Goal: Task Accomplishment & Management: Manage account settings

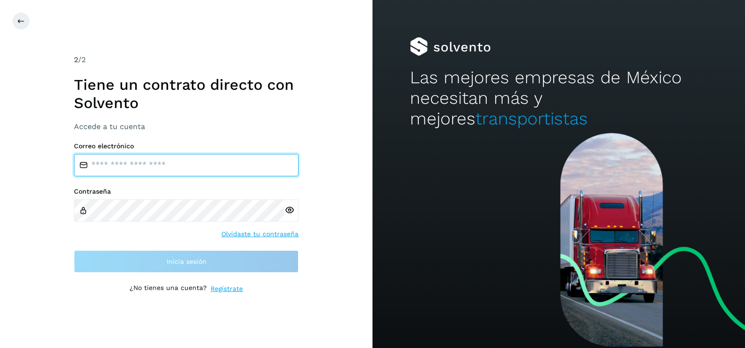
type input "**********"
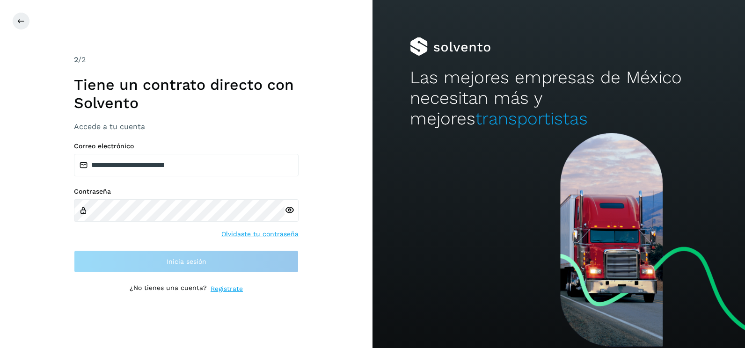
click at [265, 307] on div "**********" at bounding box center [186, 174] width 373 height 348
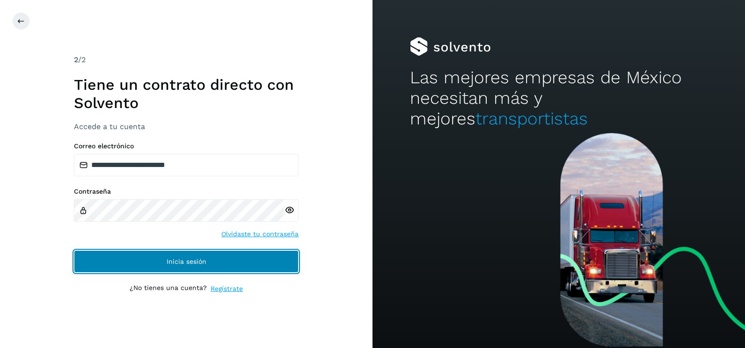
click at [239, 262] on button "Inicia sesión" at bounding box center [186, 261] width 225 height 22
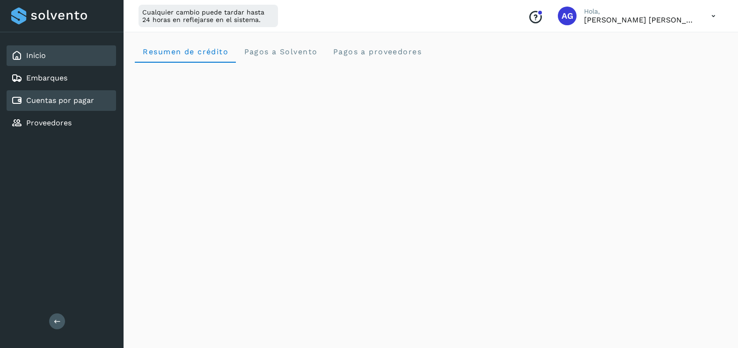
click at [75, 96] on link "Cuentas por pagar" at bounding box center [60, 100] width 68 height 9
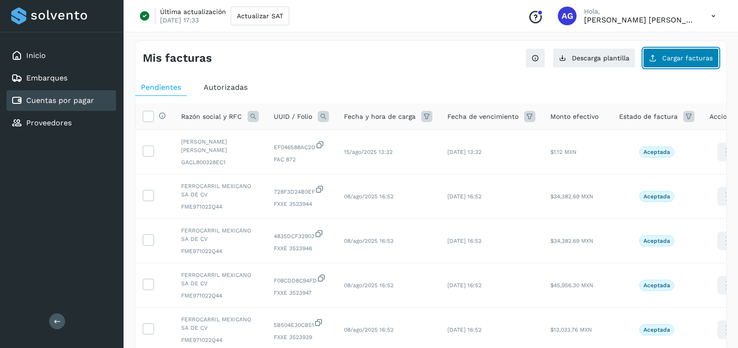
click at [678, 58] on span "Cargar facturas" at bounding box center [687, 58] width 51 height 7
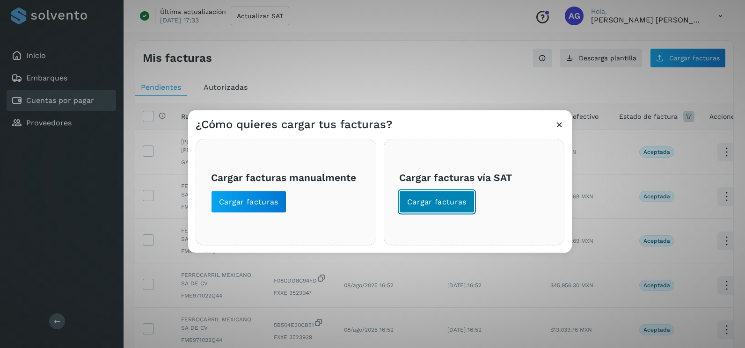
click at [458, 201] on span "Cargar facturas" at bounding box center [436, 202] width 59 height 10
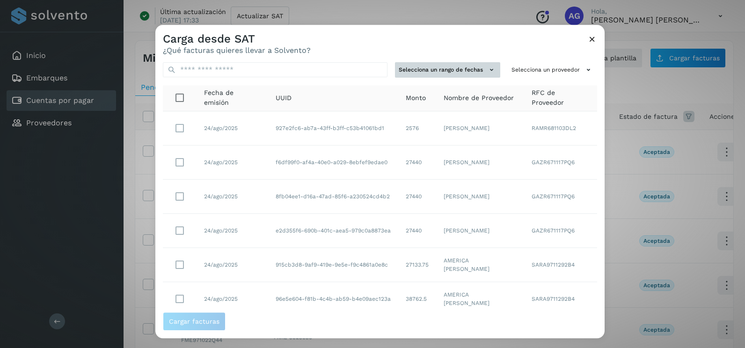
click at [480, 70] on button "Selecciona un rango de fechas" at bounding box center [447, 69] width 105 height 15
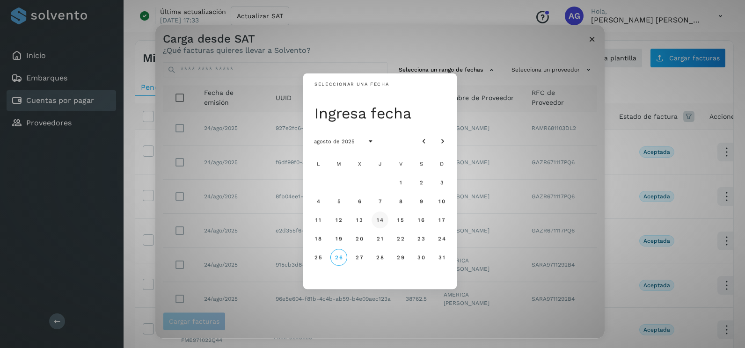
drag, startPoint x: 378, startPoint y: 218, endPoint x: 403, endPoint y: 221, distance: 26.0
click at [378, 218] on span "14" at bounding box center [379, 220] width 7 height 7
click at [403, 221] on span "15" at bounding box center [400, 220] width 7 height 7
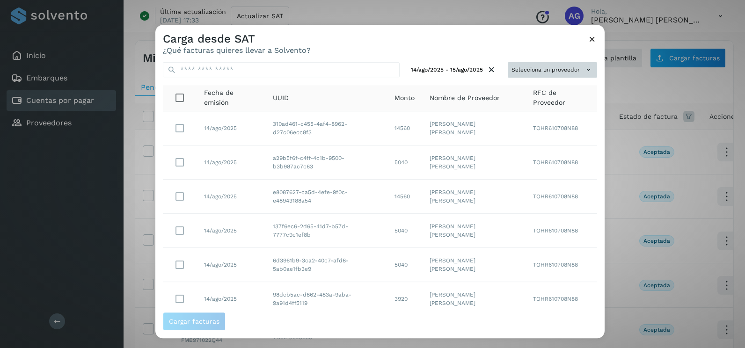
click at [551, 74] on button "Selecciona un proveedor" at bounding box center [552, 69] width 89 height 15
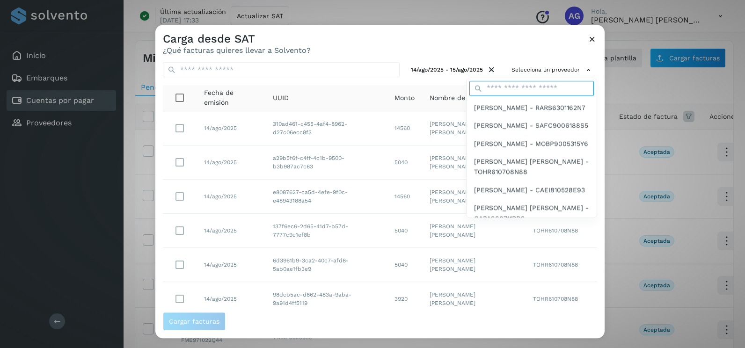
click at [526, 90] on input "text" at bounding box center [531, 88] width 124 height 15
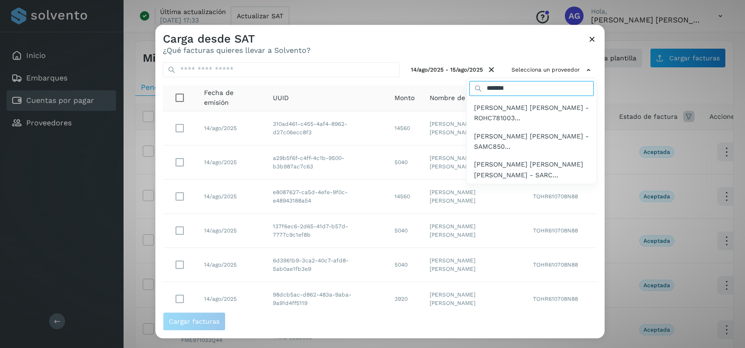
type input "**********"
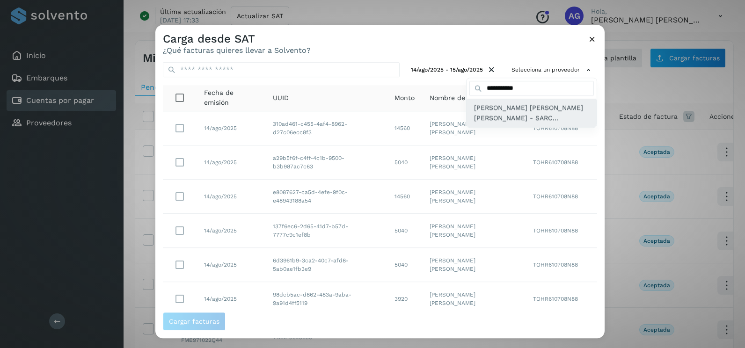
click at [524, 104] on span "[PERSON_NAME] [PERSON_NAME] [PERSON_NAME] - SARC..." at bounding box center [531, 112] width 115 height 21
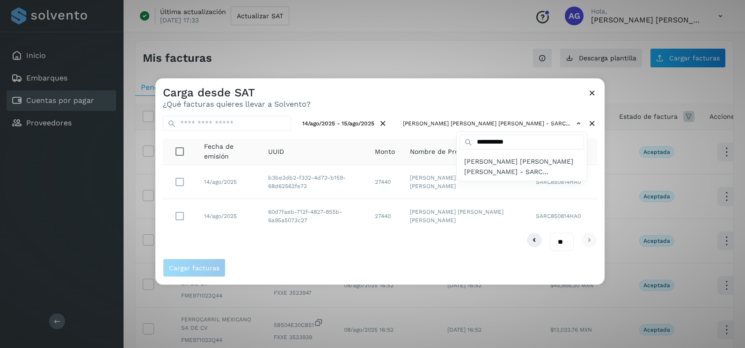
click at [179, 182] on div at bounding box center [527, 253] width 745 height 348
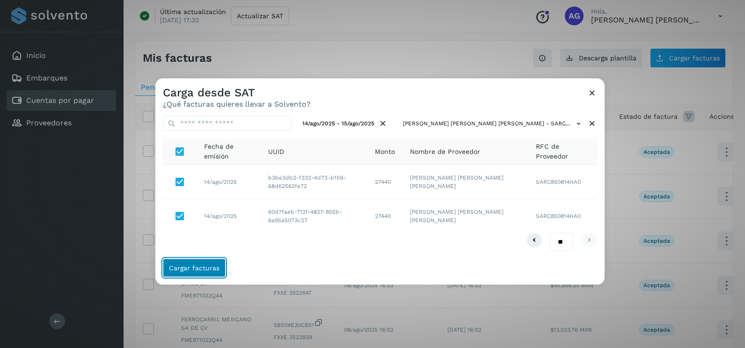
click at [199, 271] on span "Cargar facturas" at bounding box center [194, 267] width 51 height 7
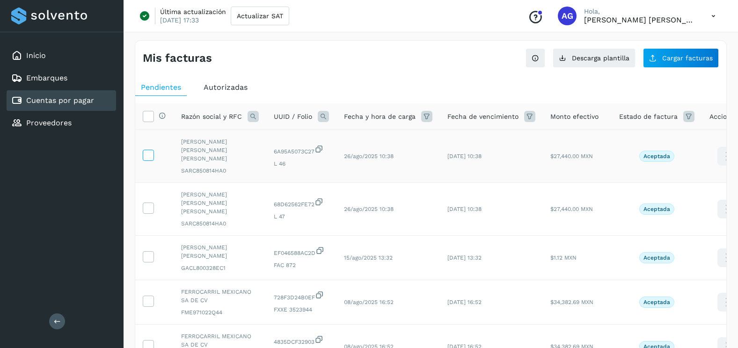
click at [150, 150] on icon at bounding box center [148, 155] width 10 height 10
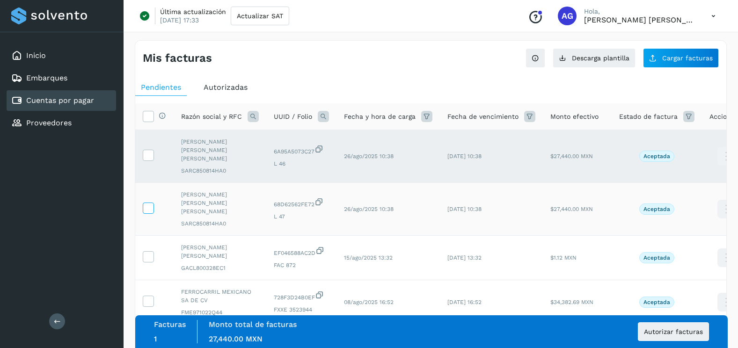
click at [148, 207] on span at bounding box center [148, 210] width 10 height 7
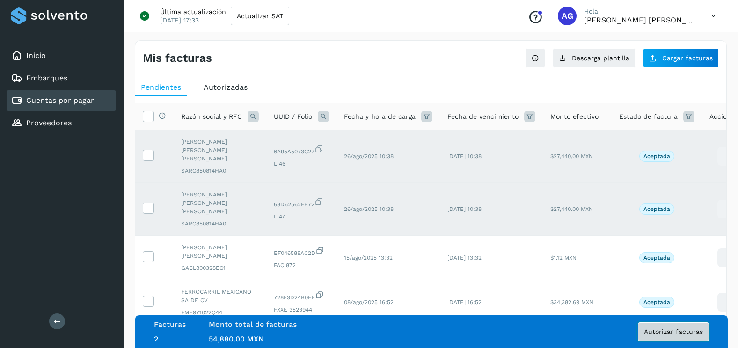
click at [699, 332] on span "Autorizar facturas" at bounding box center [673, 332] width 59 height 7
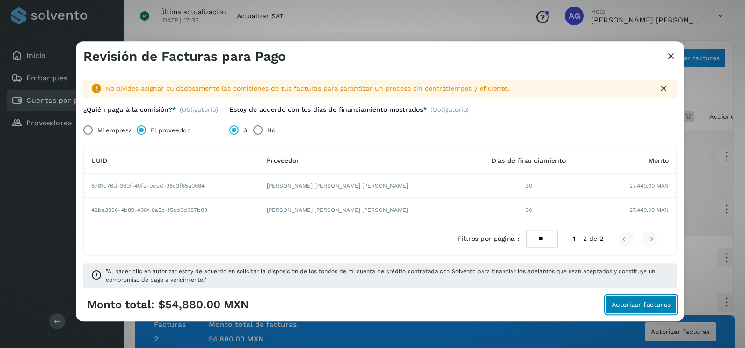
click at [629, 310] on button "Autorizar facturas" at bounding box center [641, 305] width 71 height 19
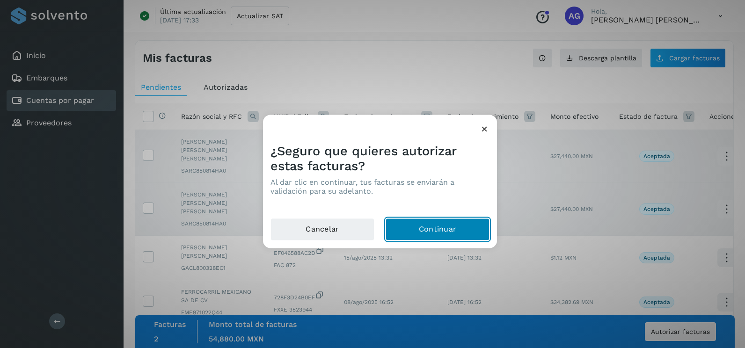
click at [457, 227] on button "Continuar" at bounding box center [438, 230] width 104 height 22
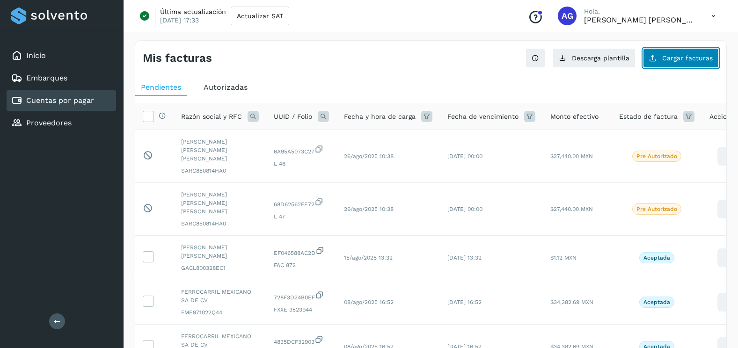
click at [692, 57] on span "Cargar facturas" at bounding box center [687, 58] width 51 height 7
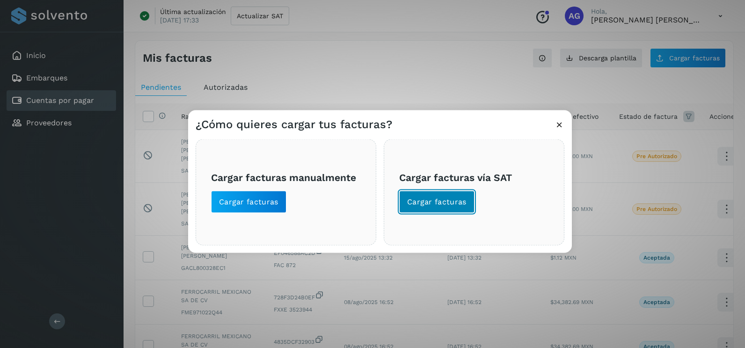
click at [453, 208] on button "Cargar facturas" at bounding box center [436, 202] width 75 height 22
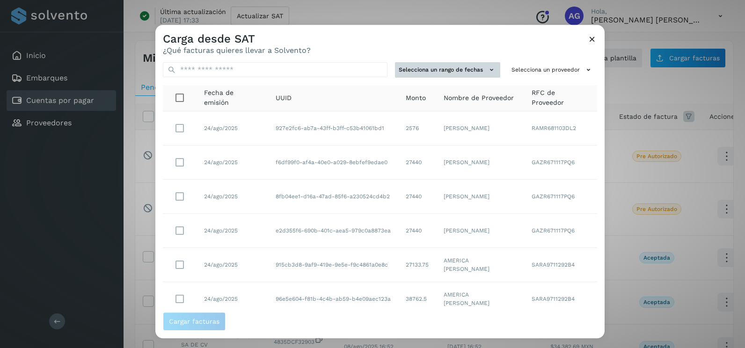
click at [474, 75] on button "Selecciona un rango de fechas" at bounding box center [447, 69] width 105 height 15
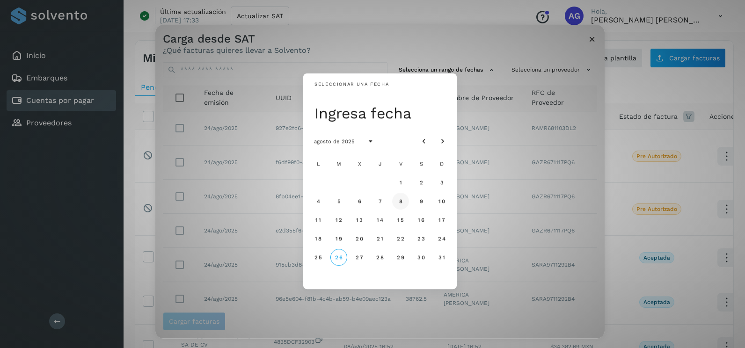
drag, startPoint x: 377, startPoint y: 197, endPoint x: 395, endPoint y: 206, distance: 20.9
click at [377, 197] on button "7" at bounding box center [380, 201] width 17 height 17
click at [402, 203] on span "8" at bounding box center [400, 201] width 4 height 7
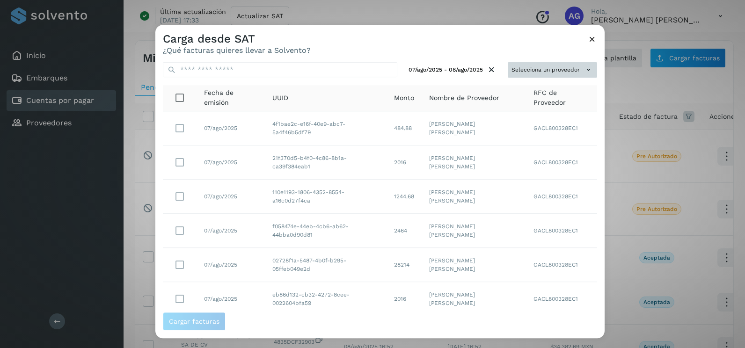
click at [549, 66] on button "Selecciona un proveedor" at bounding box center [552, 69] width 89 height 15
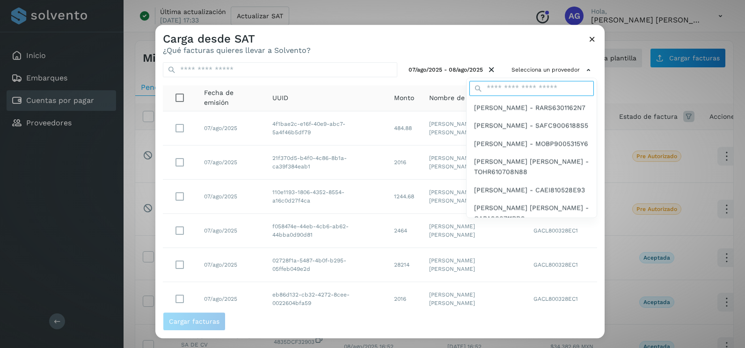
click at [526, 89] on input "text" at bounding box center [531, 88] width 124 height 15
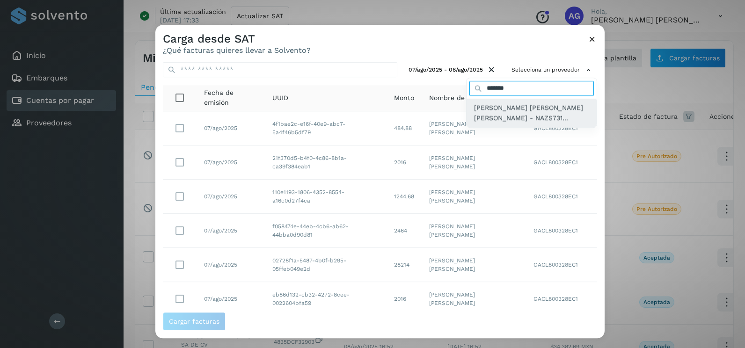
type input "*******"
click at [533, 114] on span "[PERSON_NAME] [PERSON_NAME] [PERSON_NAME] - NAZS731..." at bounding box center [531, 112] width 115 height 21
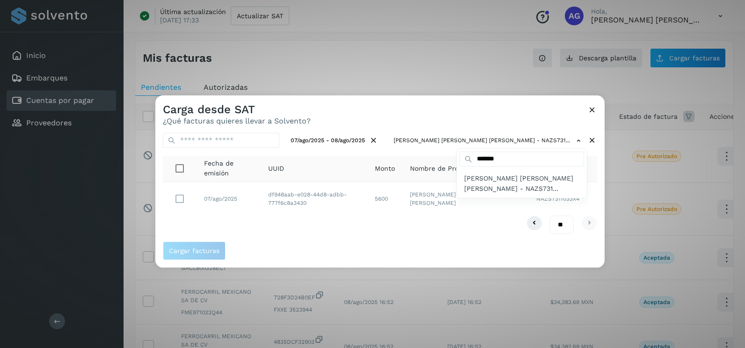
click at [181, 201] on div at bounding box center [527, 269] width 745 height 348
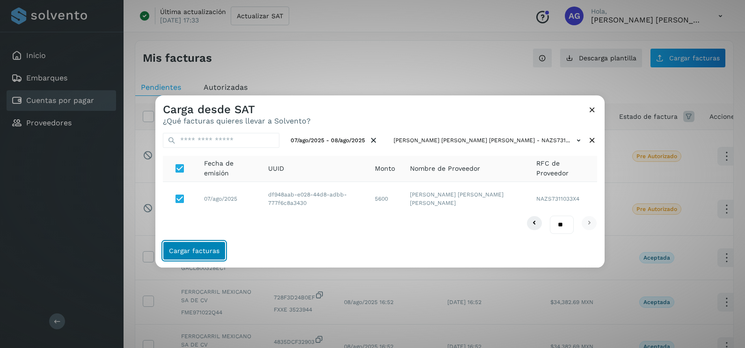
click at [202, 248] on span "Cargar facturas" at bounding box center [194, 251] width 51 height 7
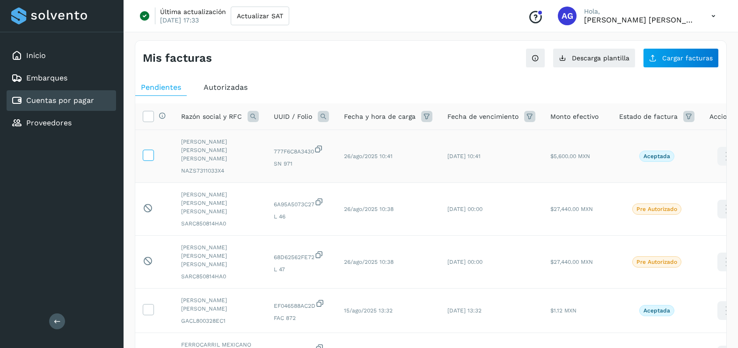
click at [153, 151] on icon at bounding box center [148, 155] width 10 height 10
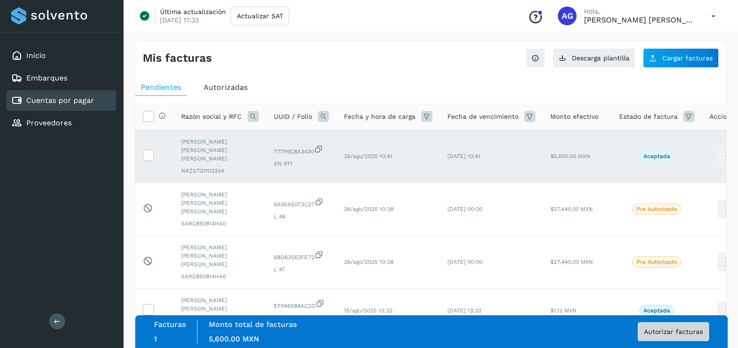
click at [674, 330] on span "Autorizar facturas" at bounding box center [673, 332] width 59 height 7
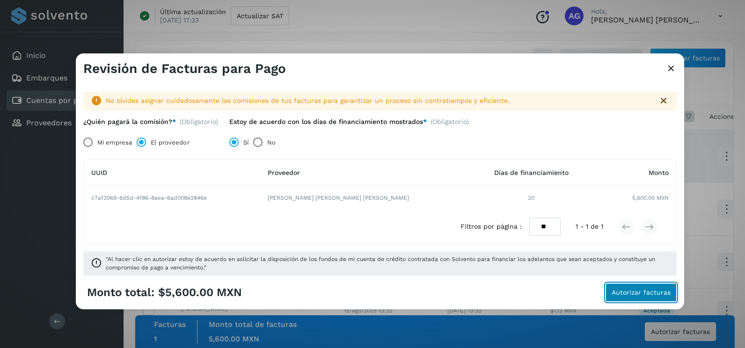
click at [638, 292] on span "Autorizar facturas" at bounding box center [641, 293] width 59 height 7
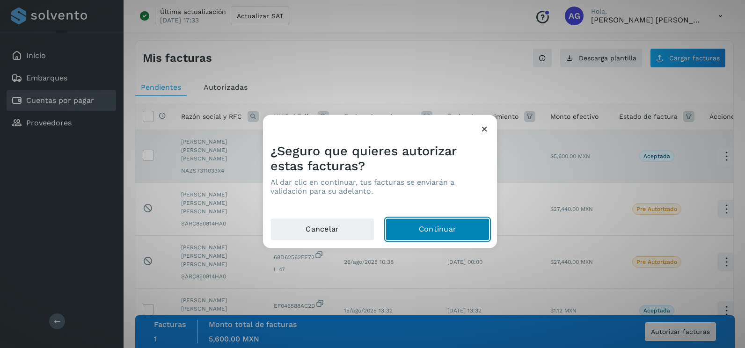
click at [462, 224] on button "Continuar" at bounding box center [438, 230] width 104 height 22
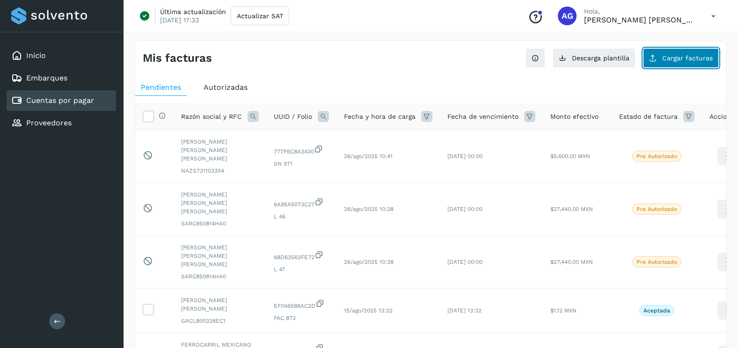
click at [662, 50] on button "Cargar facturas" at bounding box center [681, 58] width 76 height 20
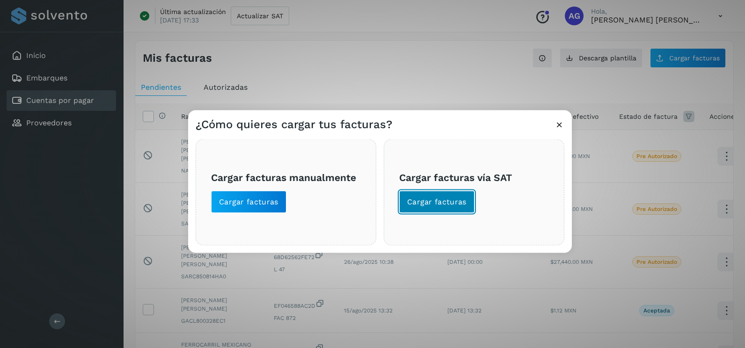
click at [435, 207] on span "Cargar facturas" at bounding box center [436, 202] width 59 height 10
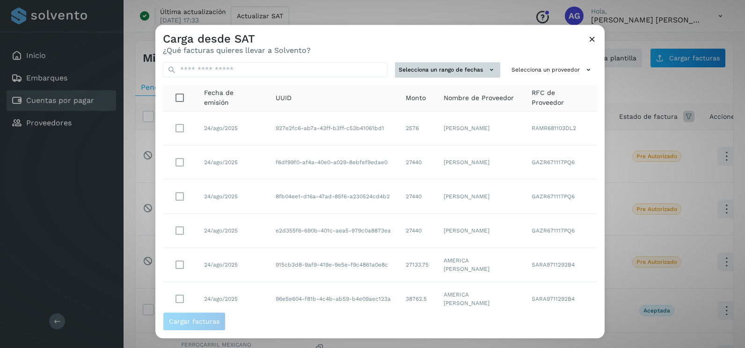
click at [483, 76] on button "Selecciona un rango de fechas" at bounding box center [447, 69] width 105 height 15
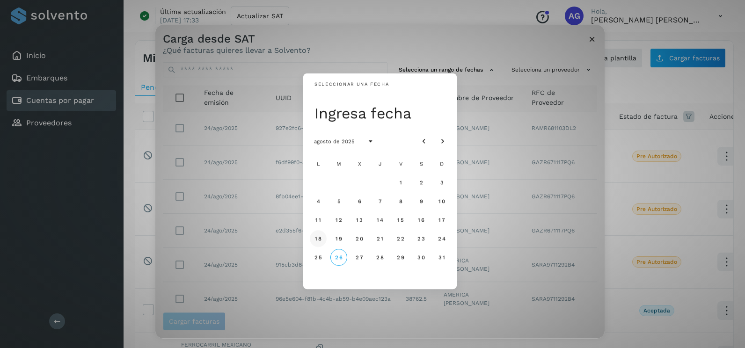
click at [318, 240] on span "18" at bounding box center [317, 238] width 7 height 7
click at [334, 242] on button "19" at bounding box center [338, 238] width 17 height 17
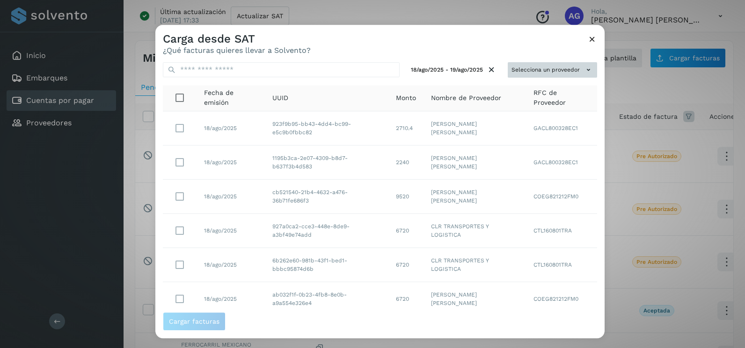
click at [518, 73] on button "Selecciona un proveedor" at bounding box center [552, 69] width 89 height 15
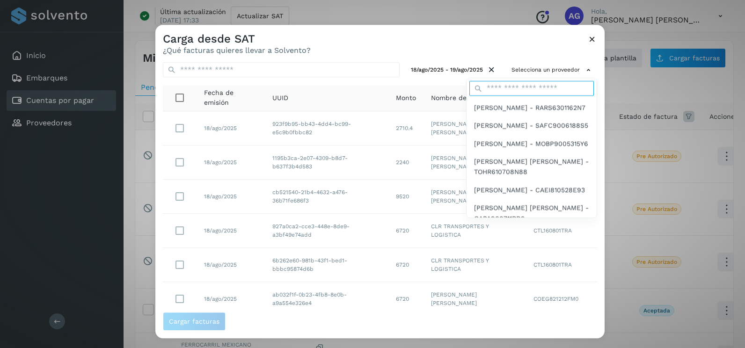
click at [514, 88] on input "text" at bounding box center [531, 88] width 124 height 15
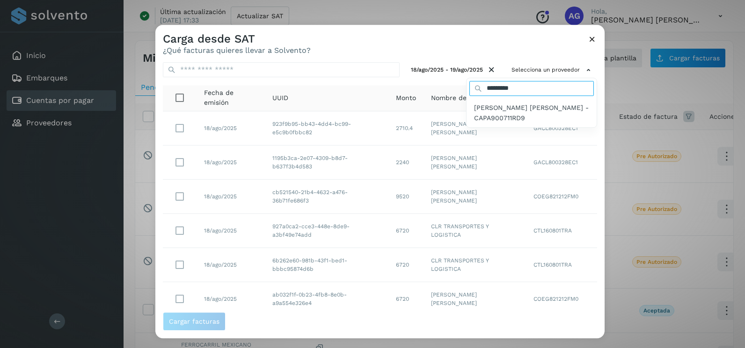
type input "*********"
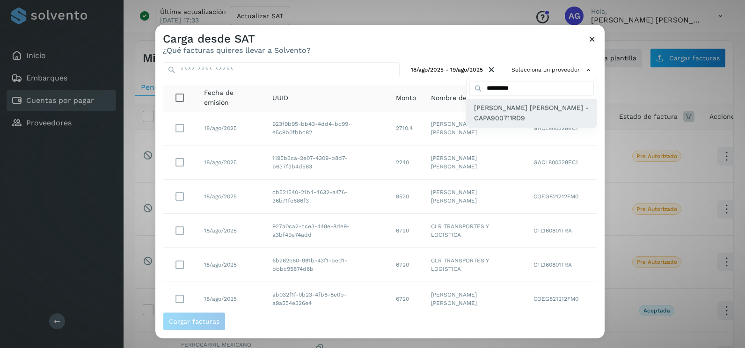
click at [526, 109] on span "[PERSON_NAME] [PERSON_NAME] - CAPA900711RD9" at bounding box center [531, 112] width 115 height 21
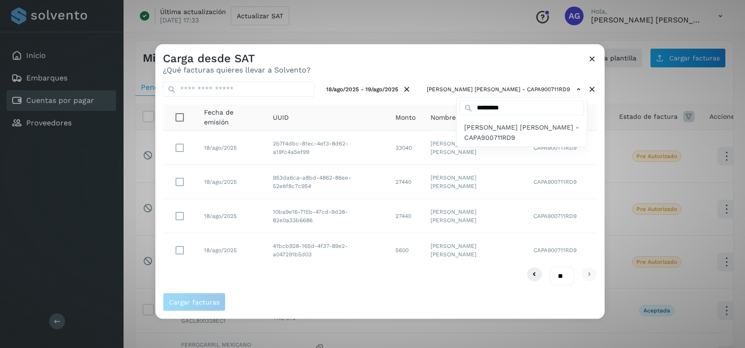
click at [177, 252] on div at bounding box center [527, 218] width 745 height 348
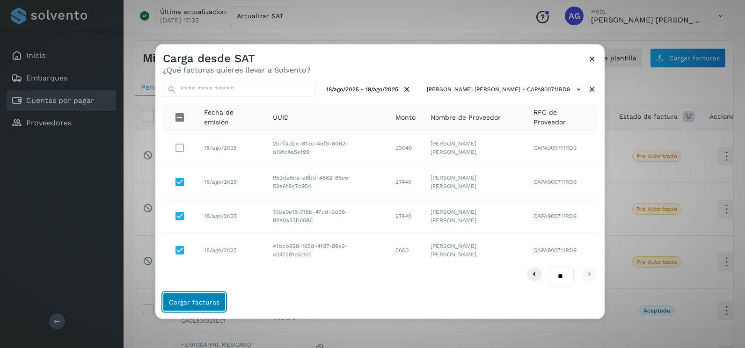
click at [205, 306] on button "Cargar facturas" at bounding box center [194, 302] width 63 height 19
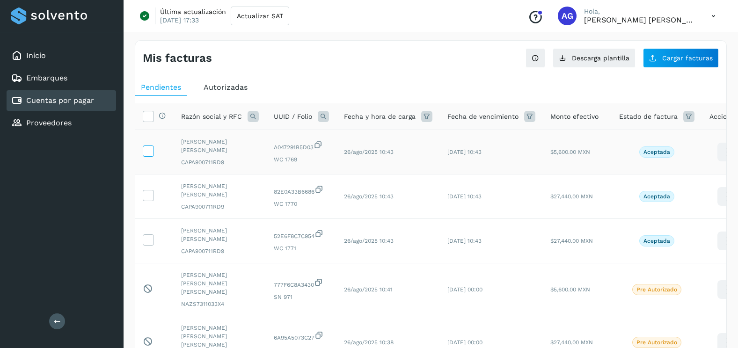
click at [153, 152] on icon at bounding box center [148, 151] width 10 height 10
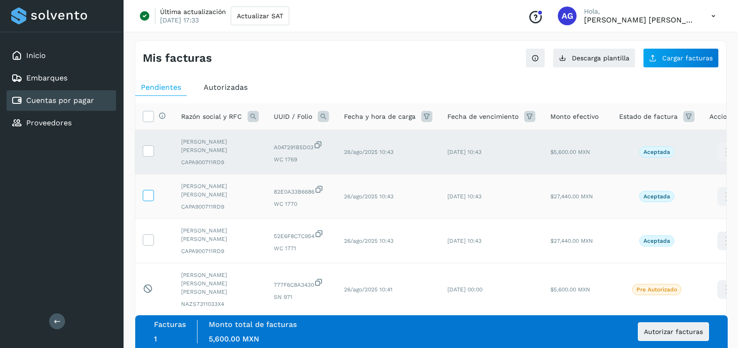
click at [150, 190] on icon at bounding box center [148, 195] width 10 height 10
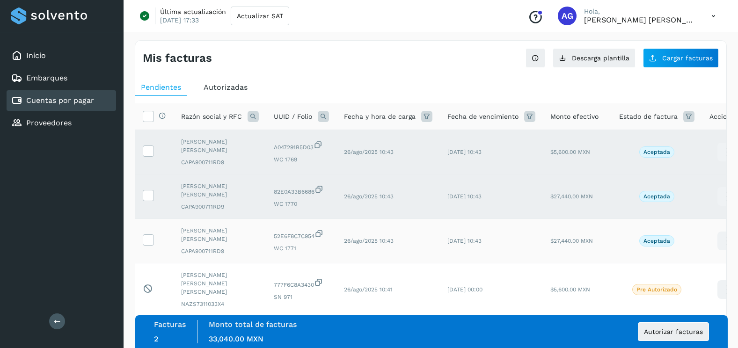
click at [148, 219] on td at bounding box center [154, 241] width 38 height 44
click at [153, 234] on label at bounding box center [148, 239] width 11 height 11
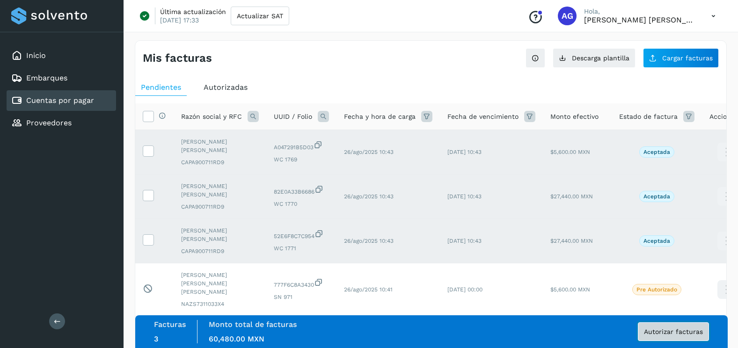
click at [693, 340] on button "Autorizar facturas" at bounding box center [673, 331] width 71 height 19
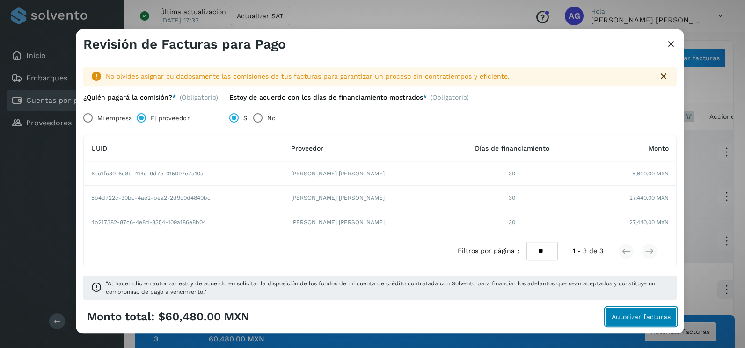
click at [626, 322] on button "Autorizar facturas" at bounding box center [641, 317] width 71 height 19
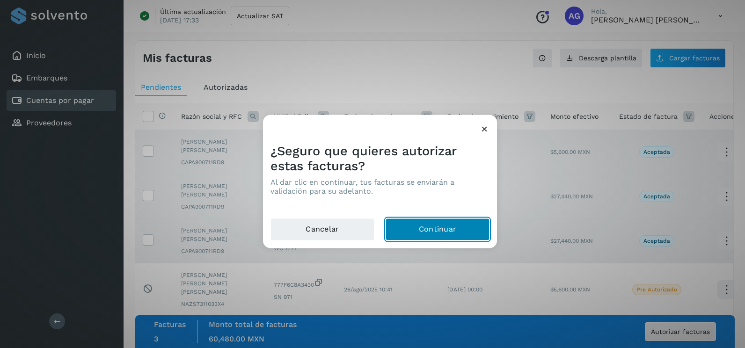
click at [441, 234] on button "Continuar" at bounding box center [438, 230] width 104 height 22
